Goal: Transaction & Acquisition: Obtain resource

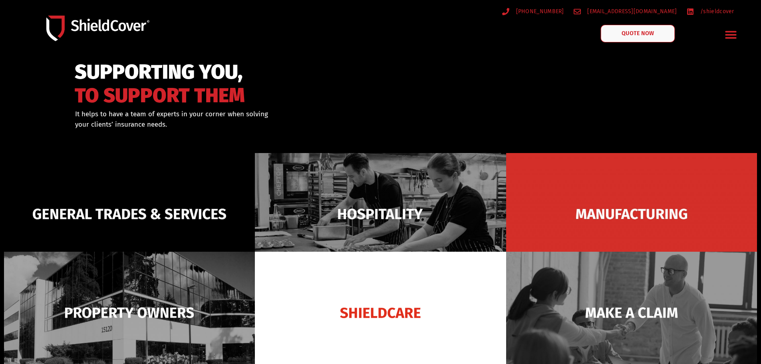
click at [627, 34] on span "QUOTE NOW" at bounding box center [637, 34] width 32 height 6
